Goal: Information Seeking & Learning: Learn about a topic

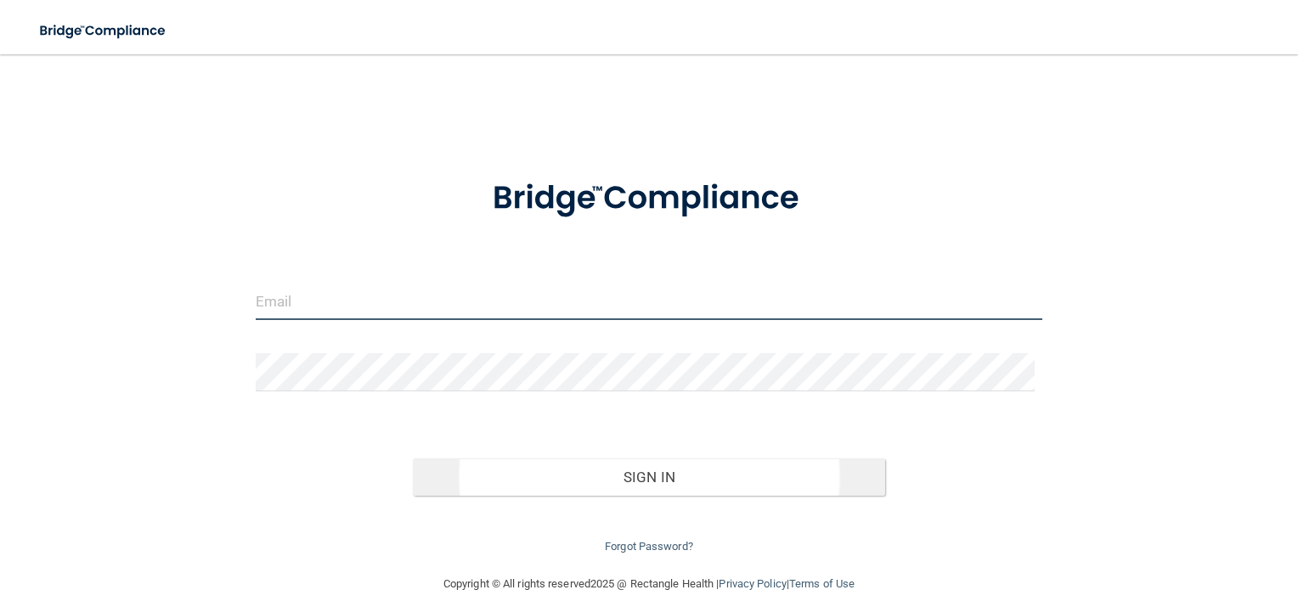
type input "[EMAIL_ADDRESS][DOMAIN_NAME]"
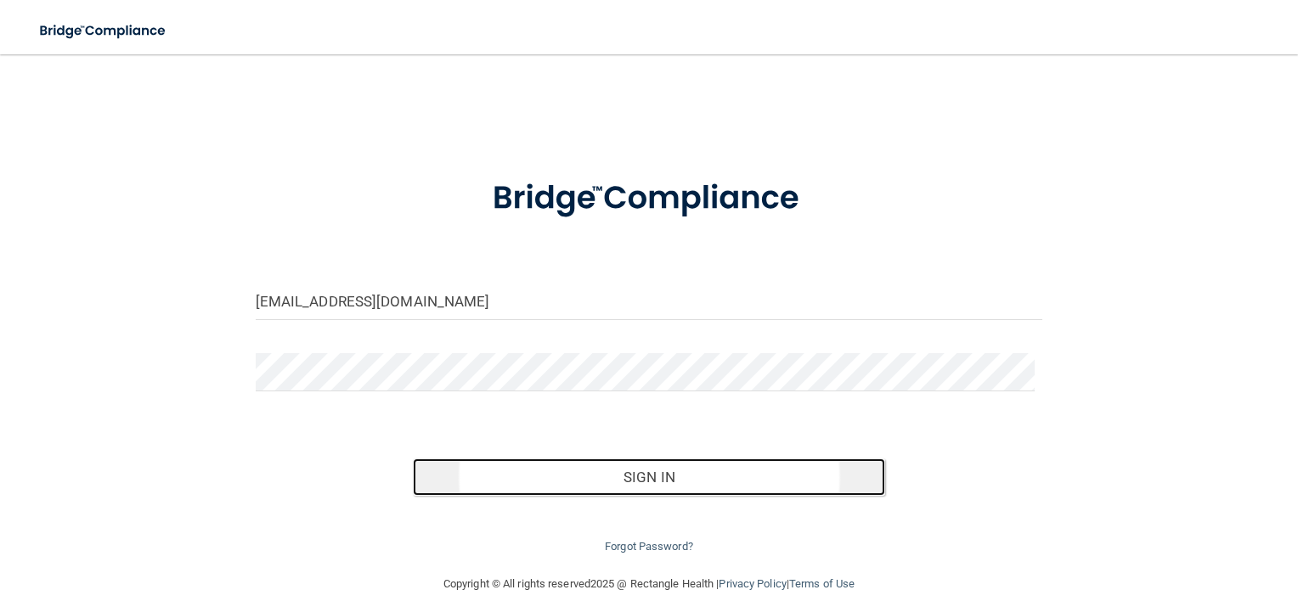
click at [686, 488] on button "Sign In" at bounding box center [649, 477] width 472 height 37
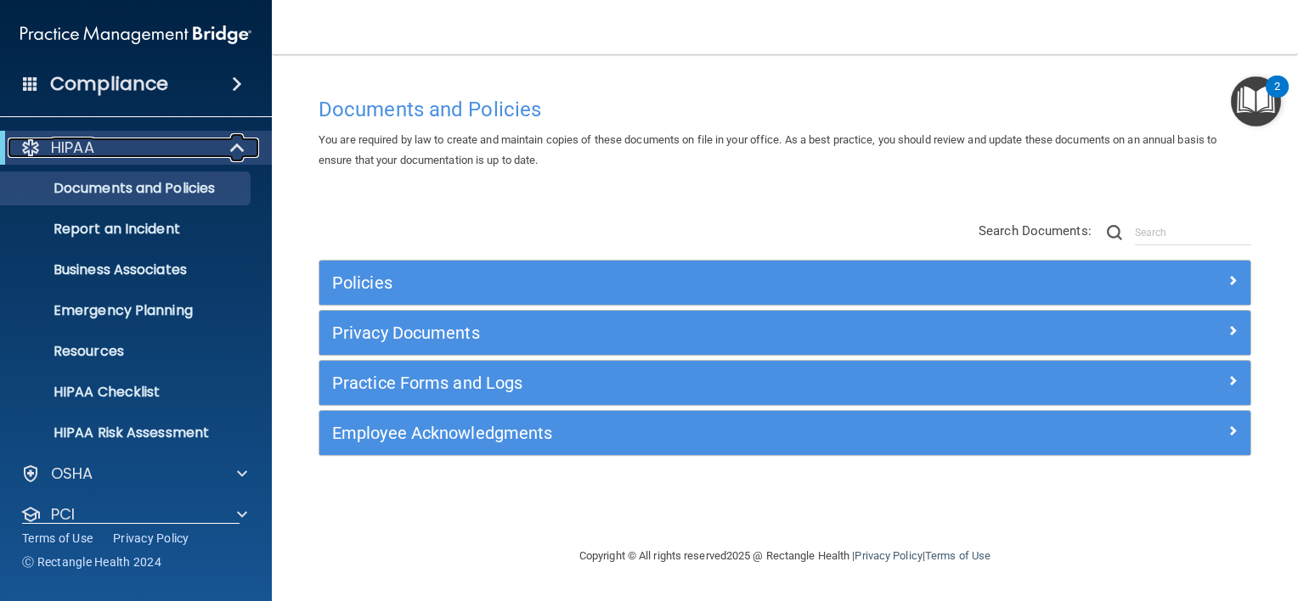
click at [228, 146] on div at bounding box center [238, 148] width 42 height 20
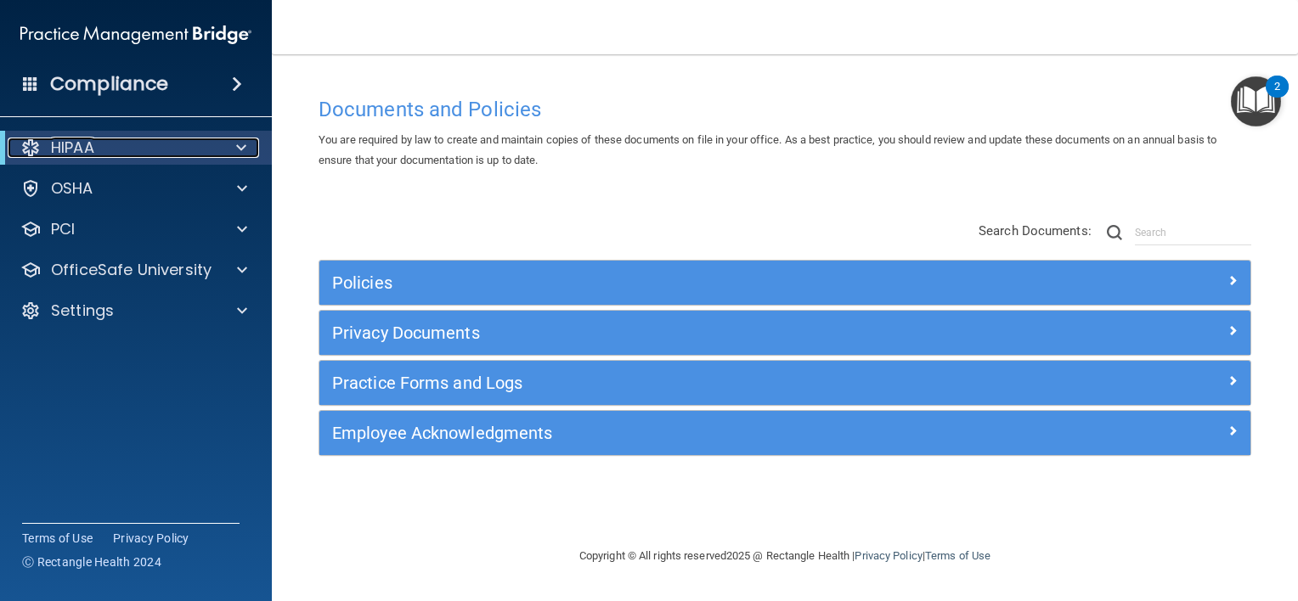
click at [184, 138] on div "HIPAA" at bounding box center [113, 148] width 210 height 20
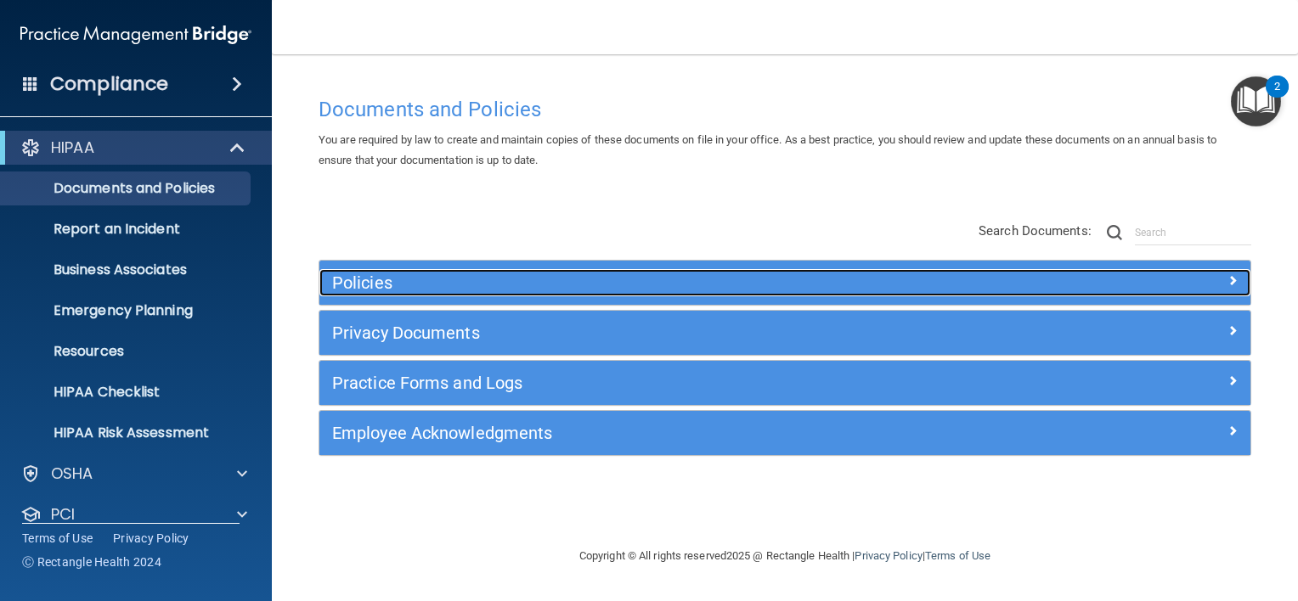
click at [347, 279] on h5 "Policies" at bounding box center [668, 283] width 673 height 19
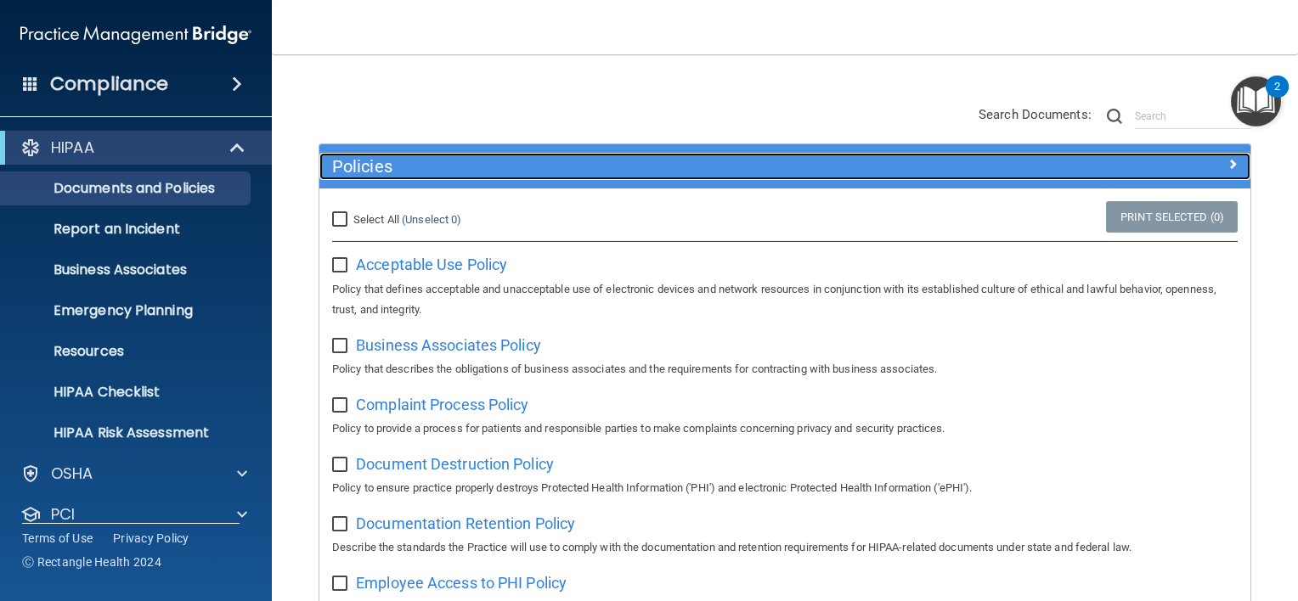
scroll to position [170, 0]
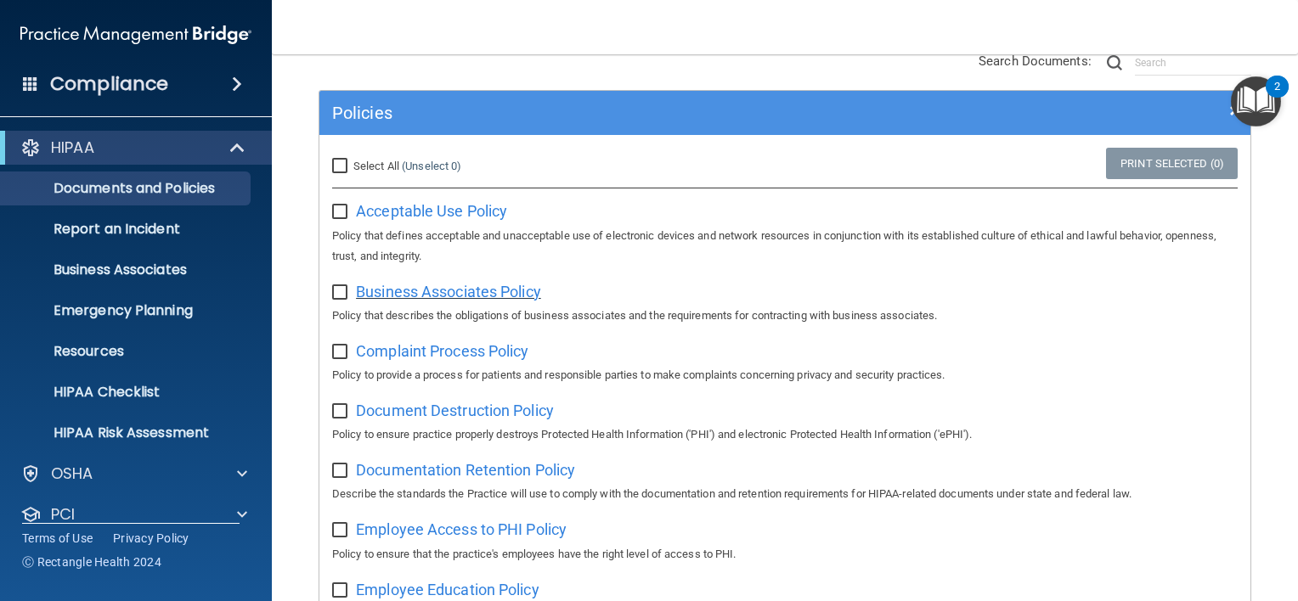
click at [449, 292] on span "Business Associates Policy" at bounding box center [448, 292] width 185 height 18
click at [129, 313] on p "Emergency Planning" at bounding box center [127, 310] width 232 height 17
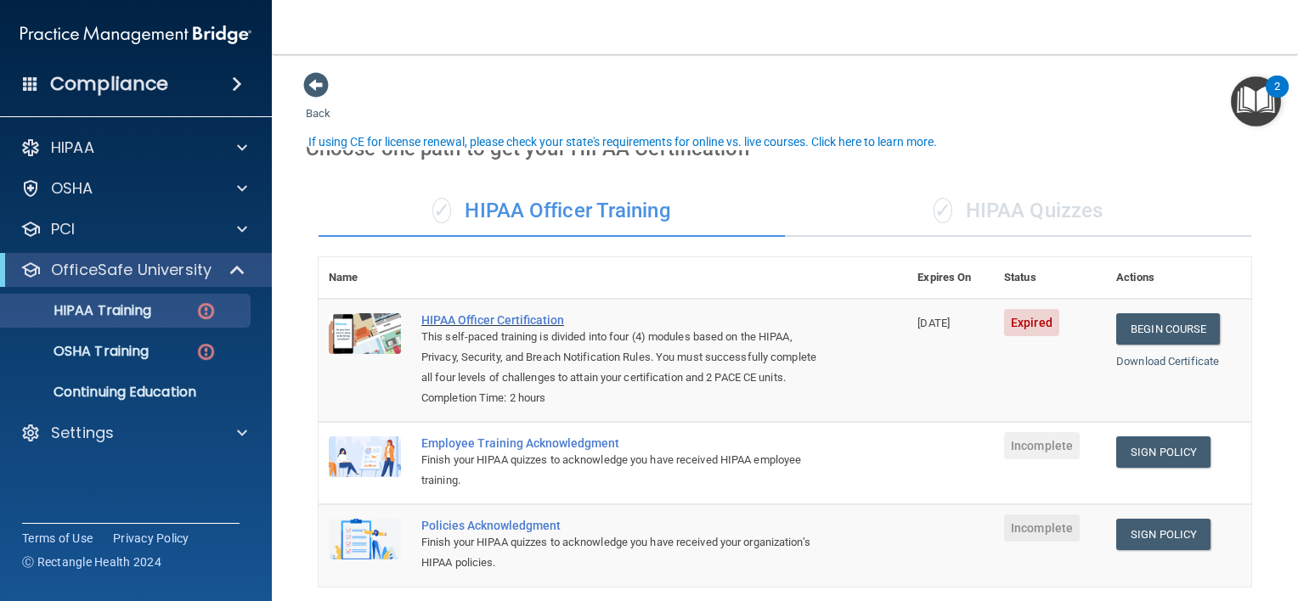
scroll to position [85, 0]
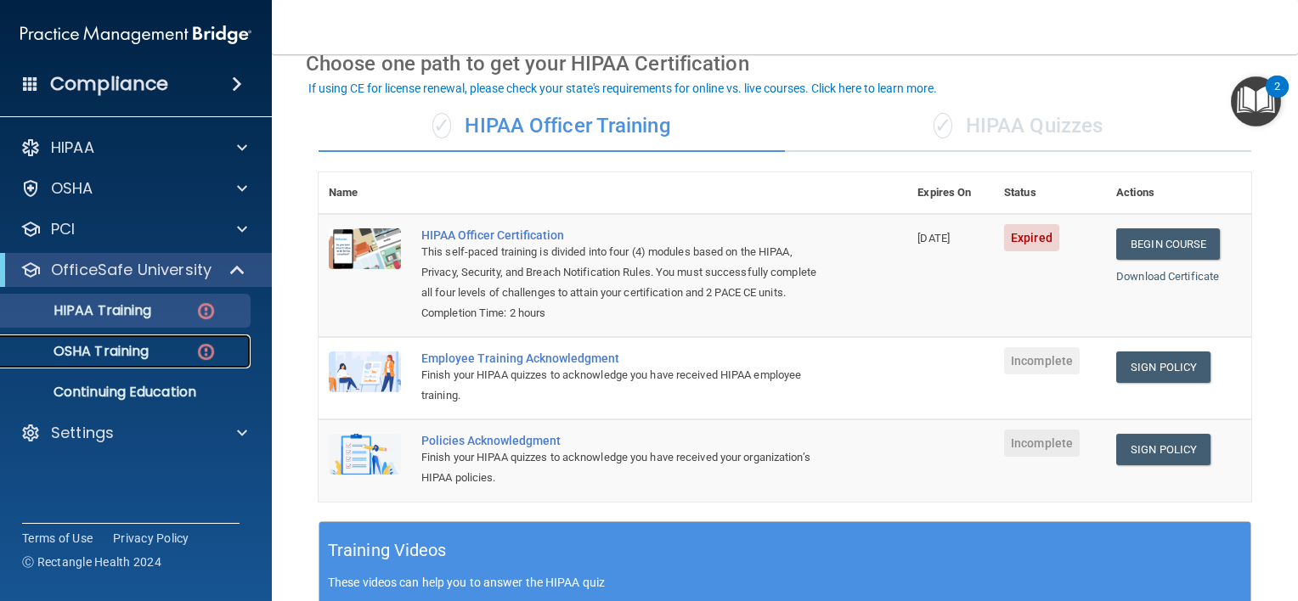
click at [161, 348] on div "OSHA Training" at bounding box center [127, 351] width 232 height 17
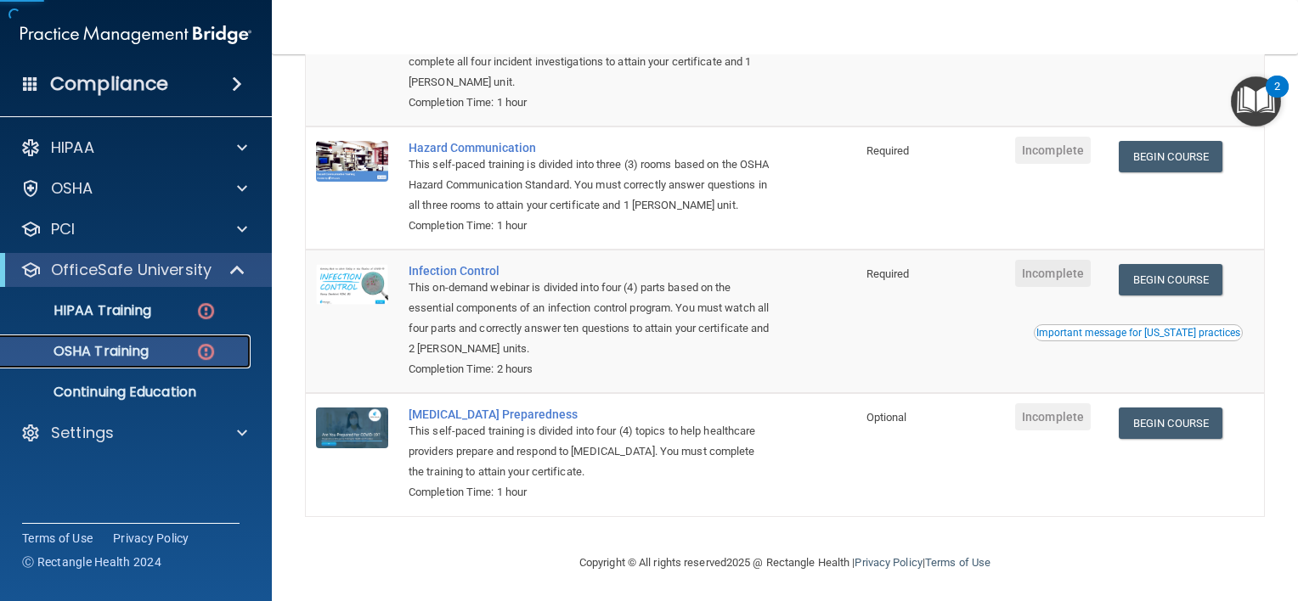
scroll to position [280, 0]
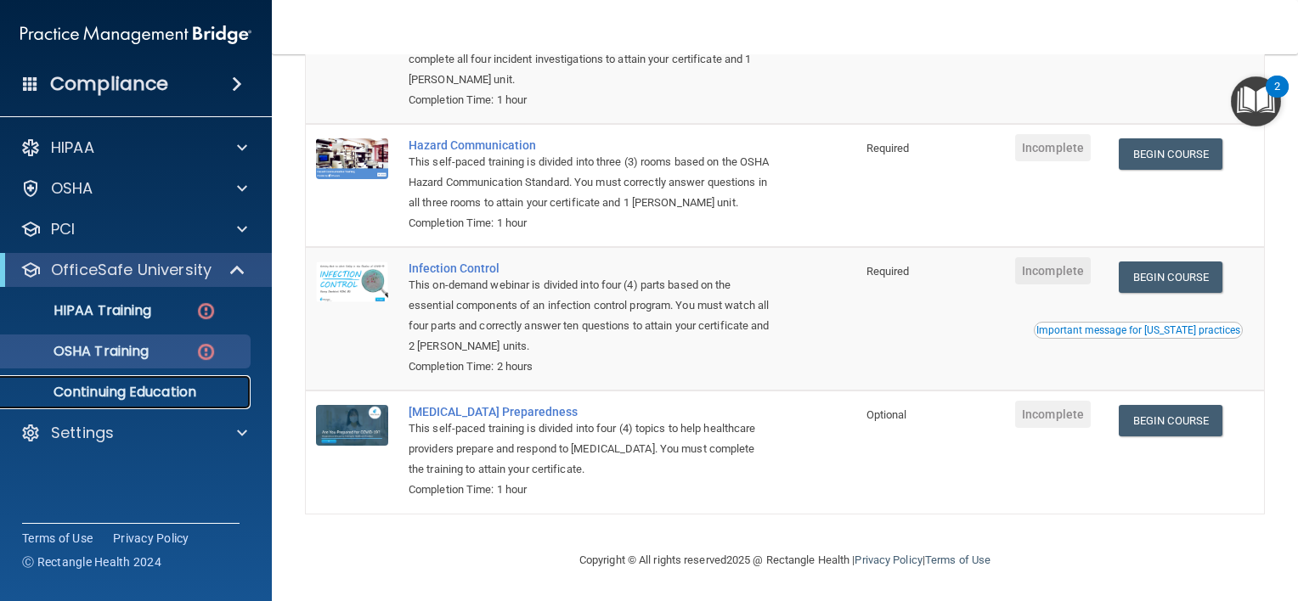
click at [129, 394] on p "Continuing Education" at bounding box center [127, 392] width 232 height 17
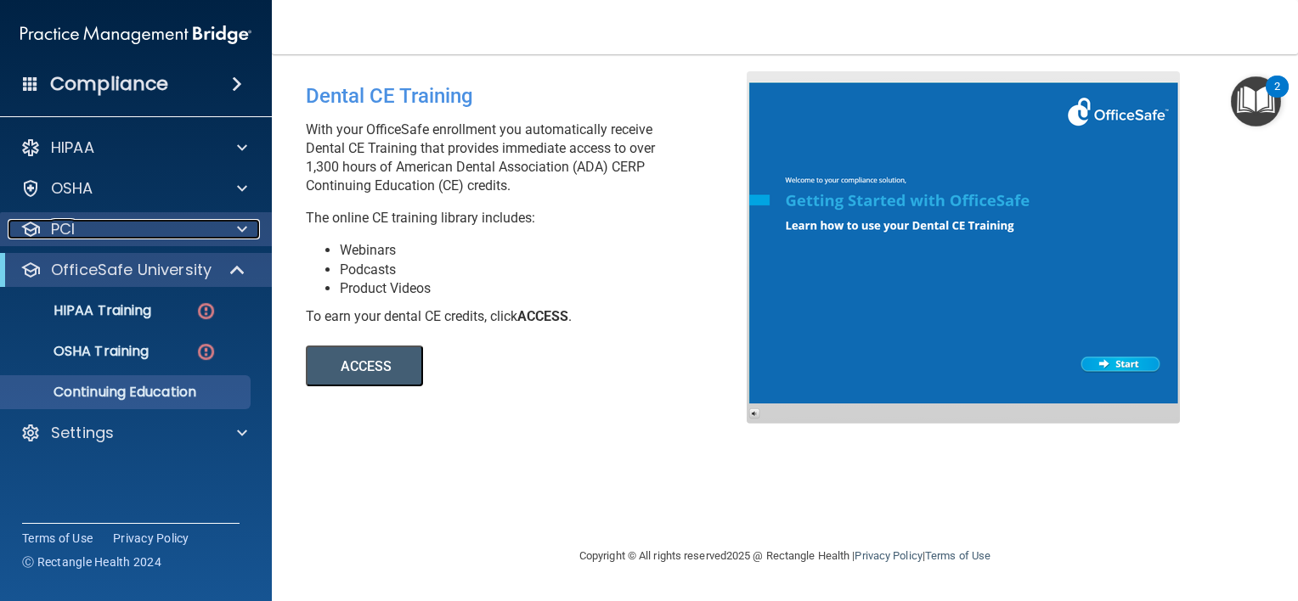
click at [57, 227] on p "PCI" at bounding box center [63, 229] width 24 height 20
